Goal: Task Accomplishment & Management: Manage account settings

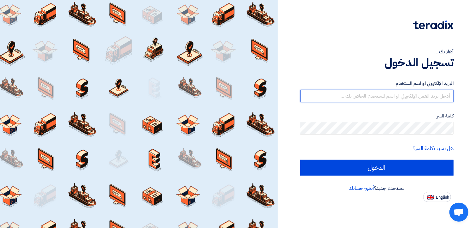
click at [357, 96] on input "text" at bounding box center [377, 96] width 154 height 13
type input "alaa.nageh@obeikan.com.sa"
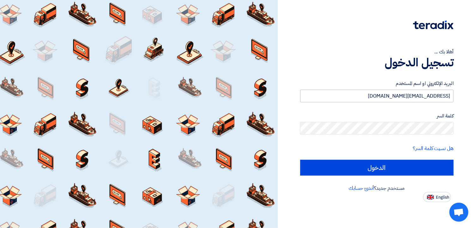
click at [300, 160] on input "الدخول" at bounding box center [377, 168] width 154 height 16
type input "Sign in"
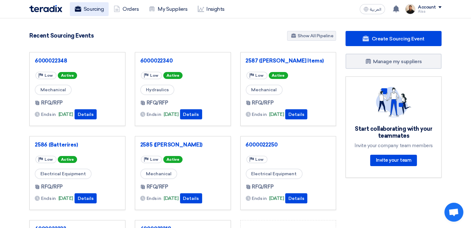
click at [95, 6] on link "Sourcing" at bounding box center [89, 9] width 39 height 14
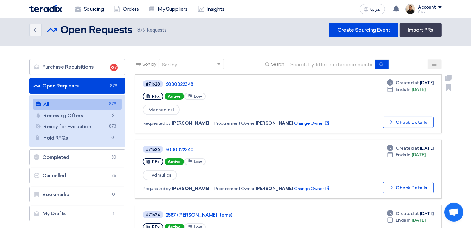
scroll to position [95, 0]
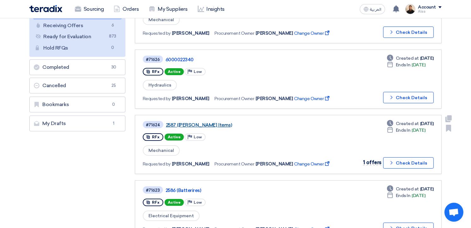
click at [200, 124] on link "2587 (Perkins Items)" at bounding box center [245, 125] width 158 height 6
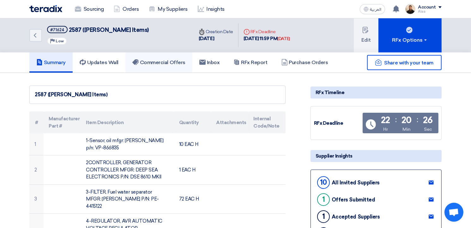
click at [184, 60] on h5 "Commercial Offers" at bounding box center [158, 62] width 53 height 6
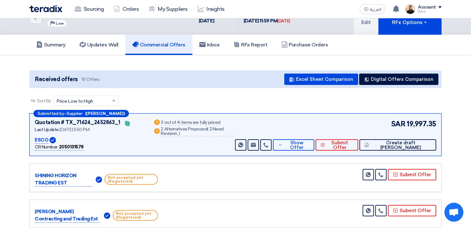
scroll to position [32, 0]
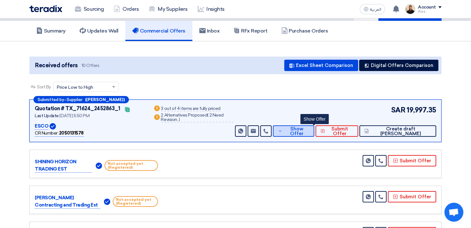
click at [310, 133] on span "Show Offer" at bounding box center [297, 131] width 25 height 9
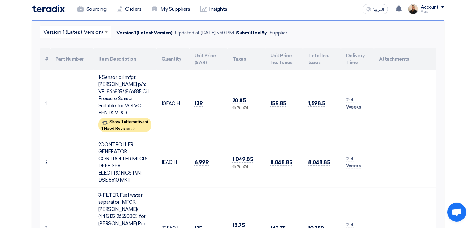
scroll to position [158, 0]
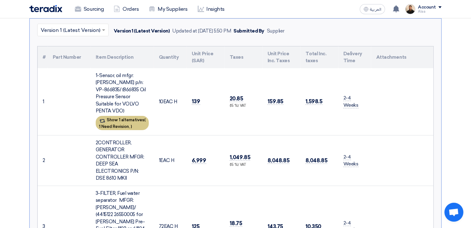
click at [128, 124] on span "1 Need Revision," at bounding box center [114, 126] width 31 height 5
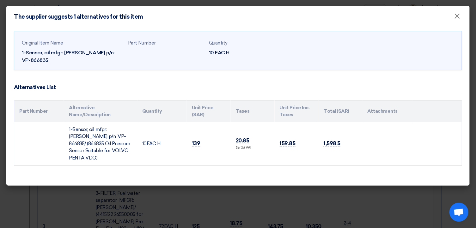
click at [311, 190] on modal-container "The supplier suggests 1 alternatives for this item × Original Item Name 1-Senso…" at bounding box center [238, 114] width 476 height 228
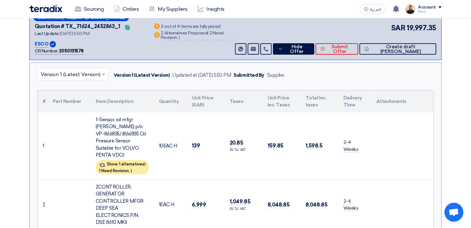
scroll to position [0, 0]
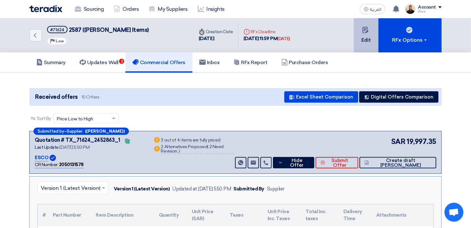
click at [373, 38] on button "Edit" at bounding box center [366, 35] width 25 height 34
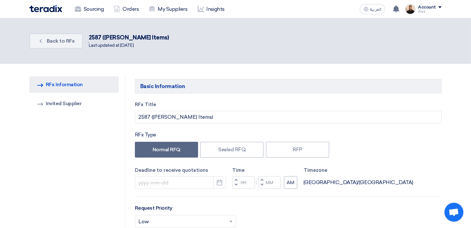
type input "10/5/2025"
type input "11"
type input "59"
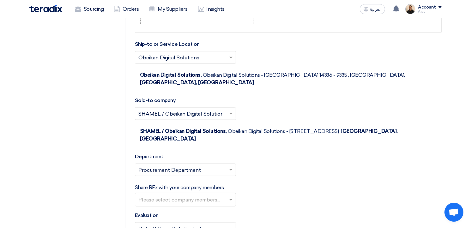
scroll to position [854, 0]
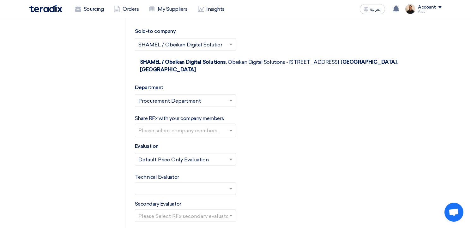
drag, startPoint x: 194, startPoint y: 166, endPoint x: 183, endPoint y: 171, distance: 11.3
click at [194, 185] on input "text" at bounding box center [183, 190] width 88 height 10
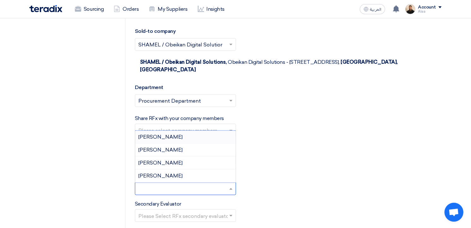
click at [173, 131] on div "Alaa Najeh" at bounding box center [185, 137] width 101 height 13
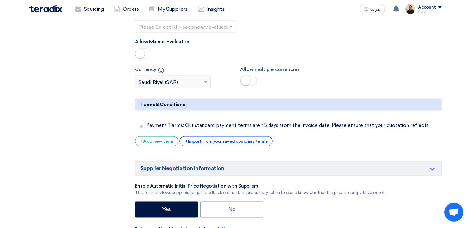
scroll to position [1138, 0]
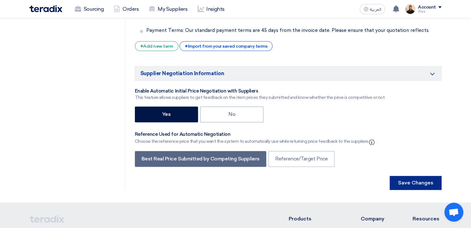
click at [419, 176] on button "Save Changes" at bounding box center [416, 183] width 52 height 14
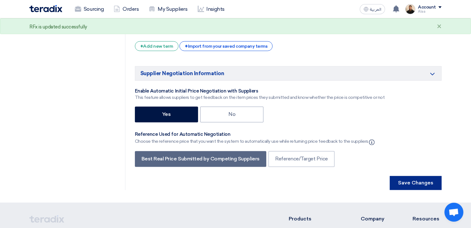
scroll to position [0, 0]
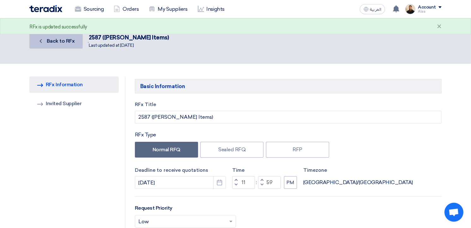
click at [56, 41] on span "Back to RFx" at bounding box center [61, 41] width 28 height 6
